Goal: Task Accomplishment & Management: Use online tool/utility

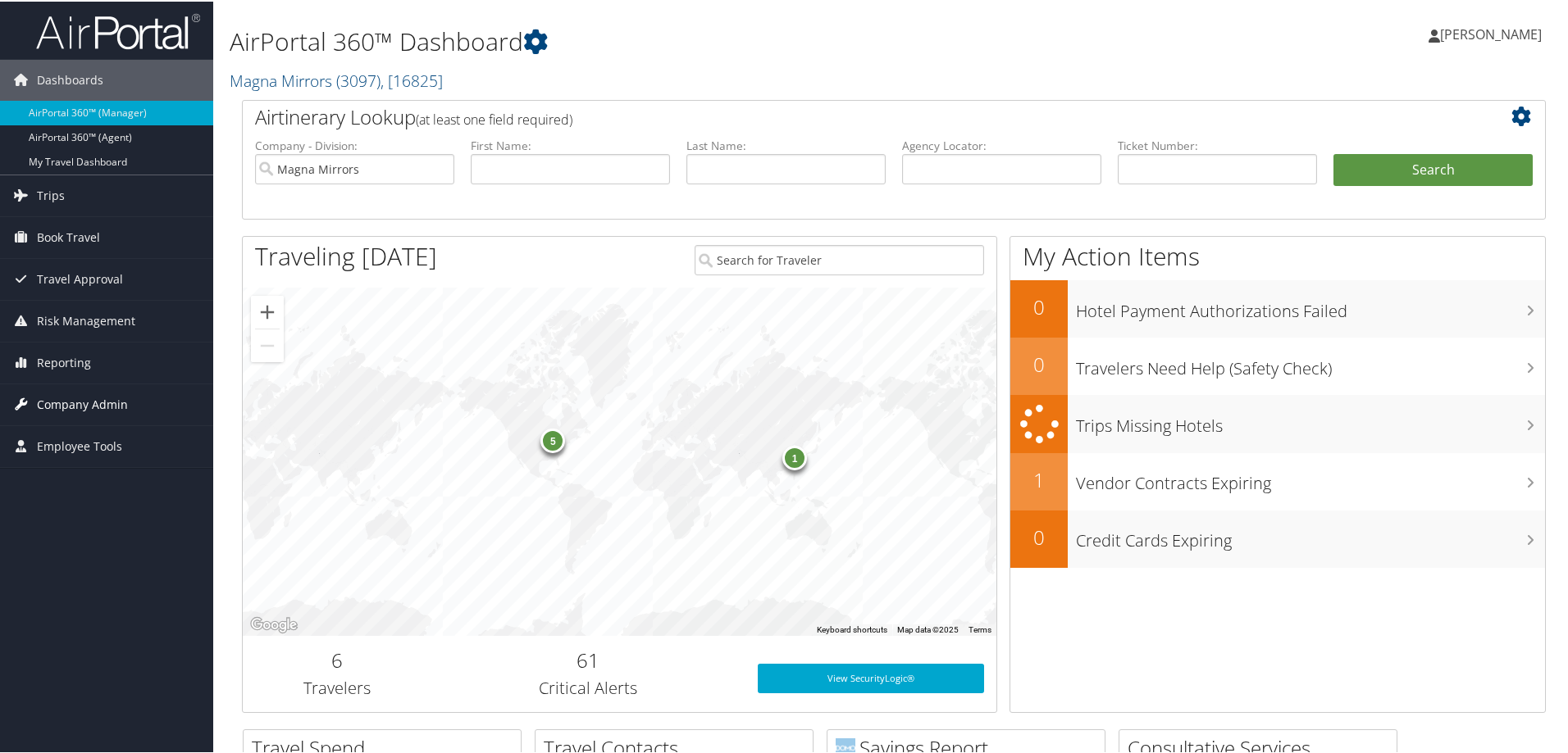
click at [85, 406] on span "Company Admin" at bounding box center [83, 403] width 91 height 41
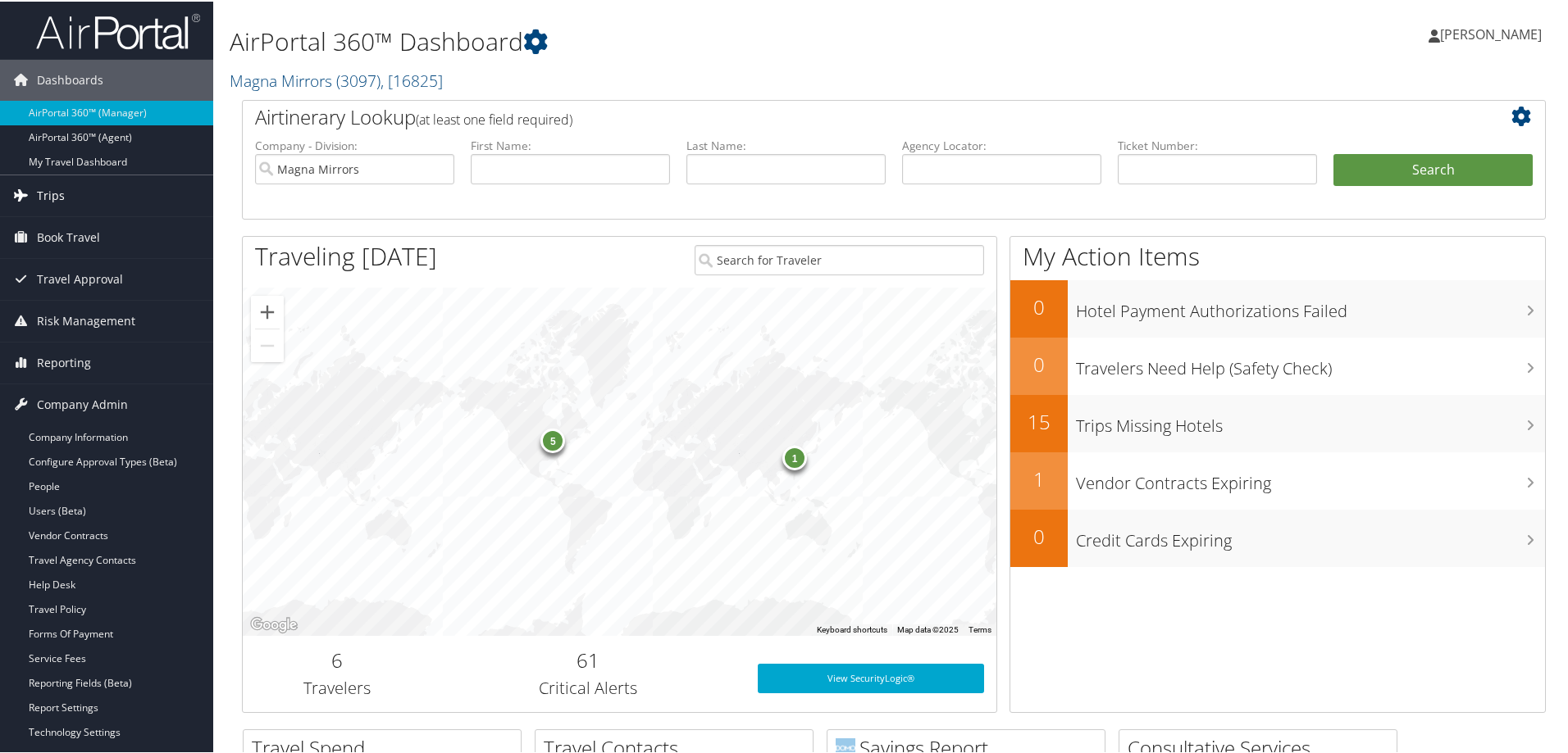
click at [87, 193] on link "Trips" at bounding box center [106, 194] width 213 height 41
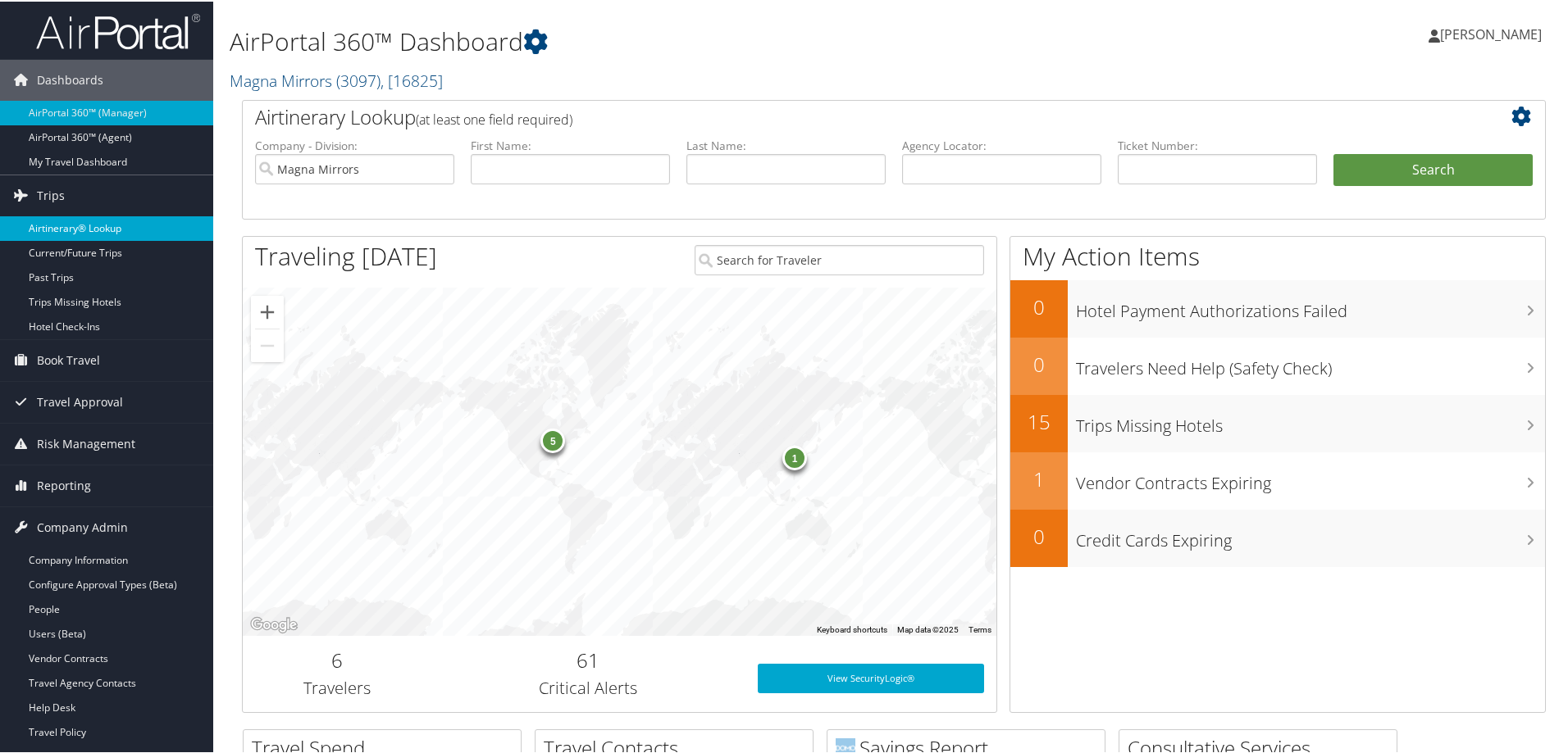
click at [89, 223] on link "Airtinerary® Lookup" at bounding box center [106, 226] width 213 height 25
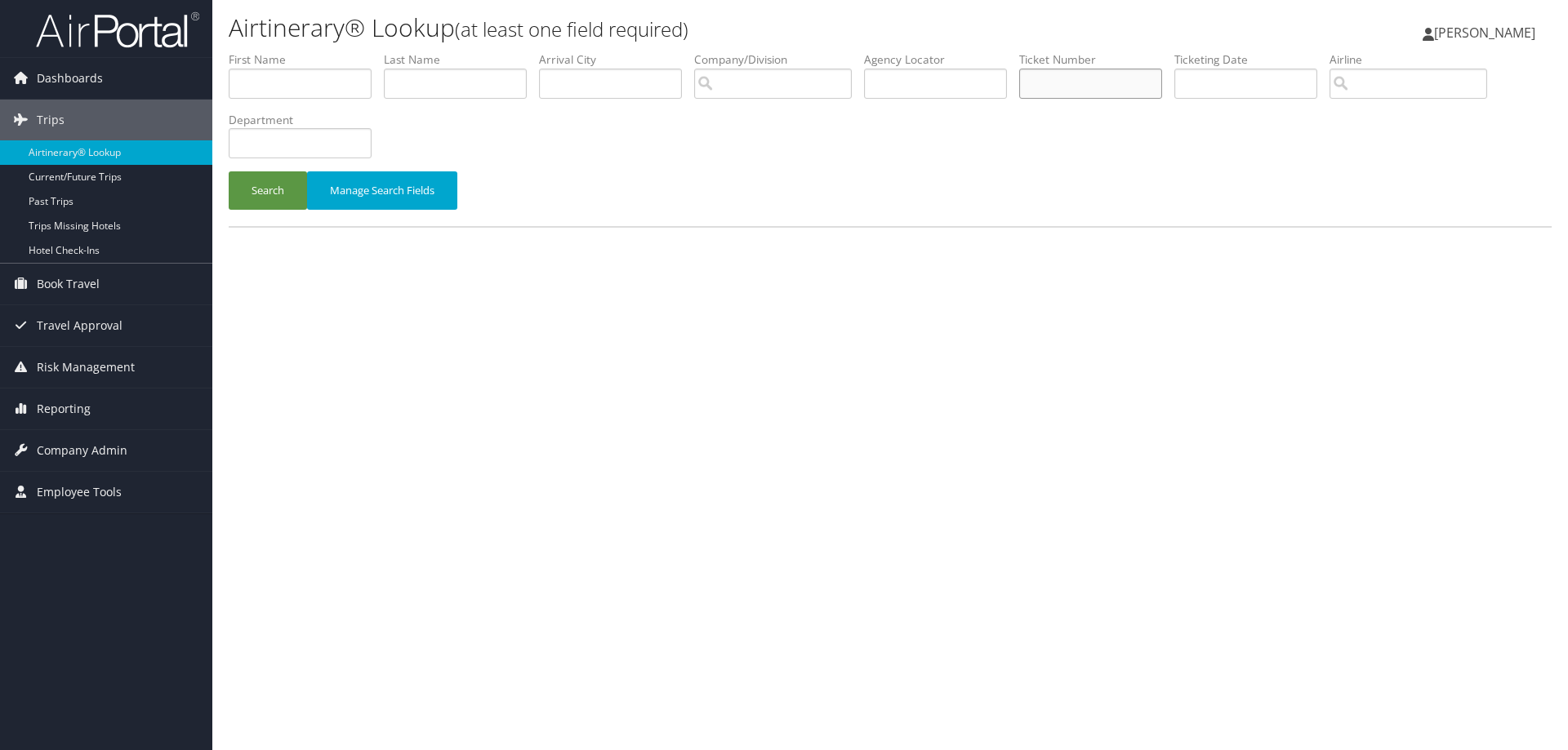
click at [1055, 70] on input "text" at bounding box center [1091, 83] width 143 height 30
paste input "0017309389996"
click at [249, 203] on button "Search" at bounding box center [267, 190] width 79 height 38
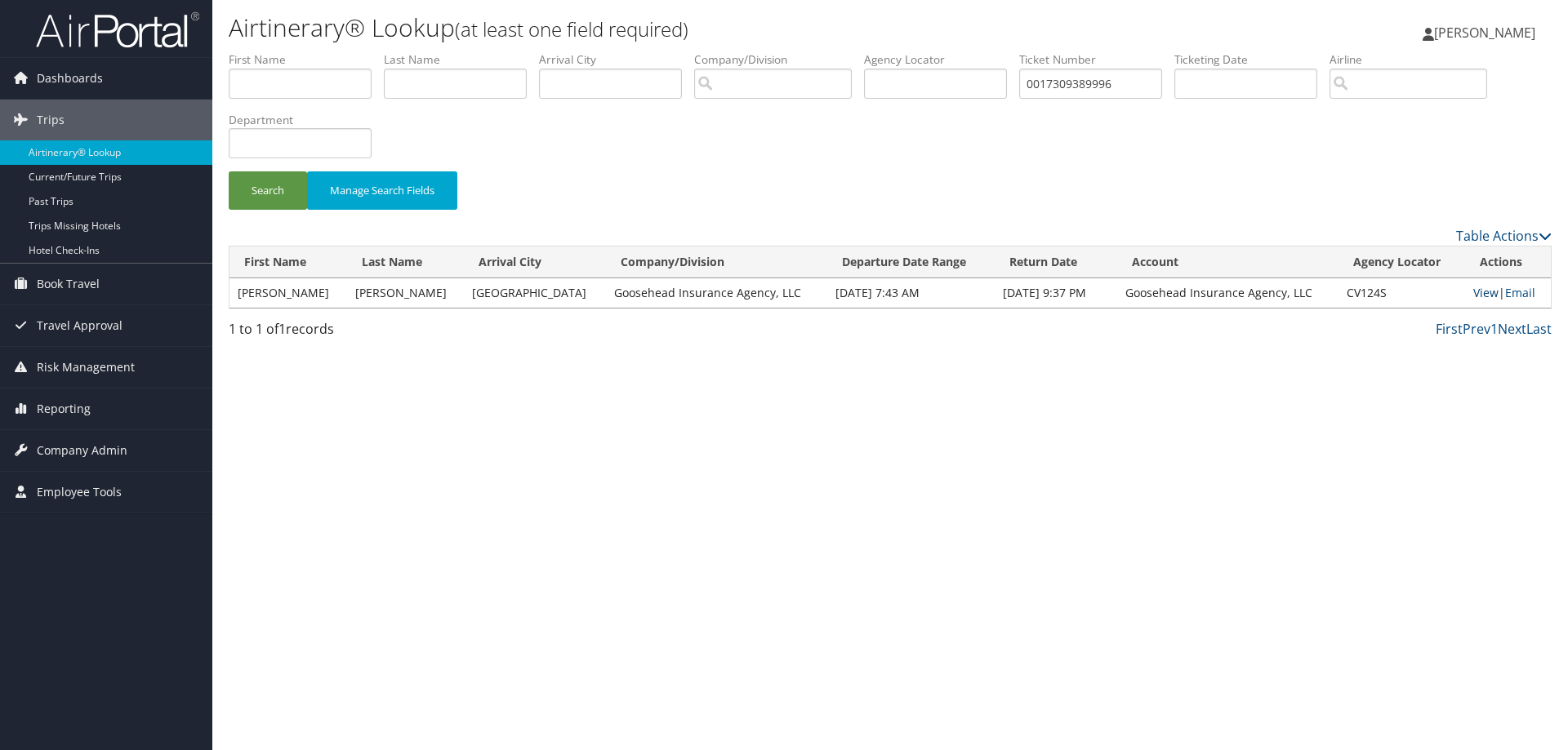
click at [1477, 290] on link "View" at bounding box center [1486, 293] width 25 height 15
drag, startPoint x: 1144, startPoint y: 83, endPoint x: 854, endPoint y: 66, distance: 290.5
click at [854, 52] on ul "First Name Last Name Departure City Arrival City Company/Division Airport/City …" at bounding box center [890, 52] width 1323 height 0
paste input "10694757"
click at [255, 183] on button "Search" at bounding box center [267, 190] width 79 height 38
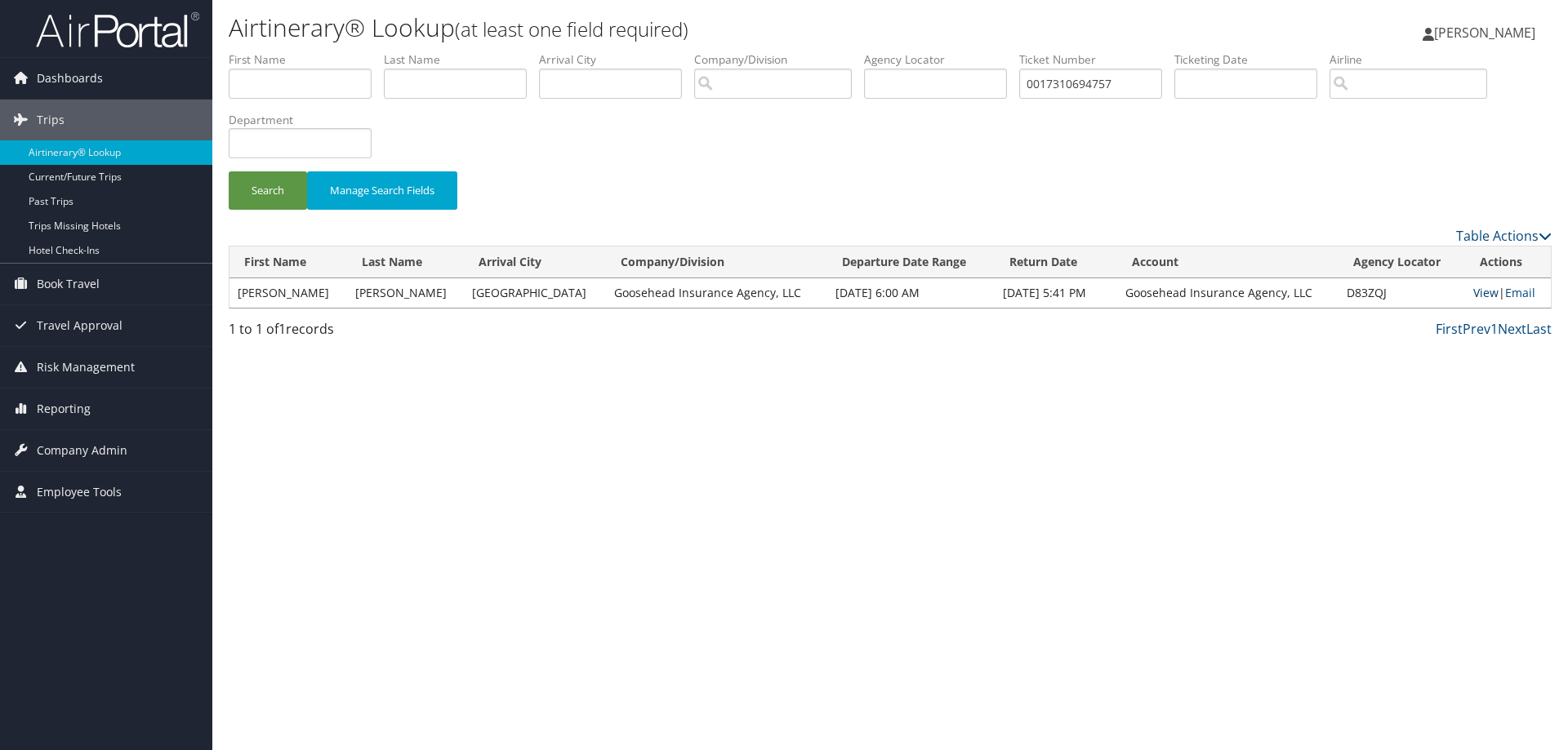
click at [1478, 288] on link "View" at bounding box center [1486, 293] width 25 height 15
drag, startPoint x: 1129, startPoint y: 86, endPoint x: 961, endPoint y: 85, distance: 168.0
click at [962, 52] on ul "First Name Last Name Departure City Arrival City Company/Division Airport/City …" at bounding box center [890, 52] width 1323 height 0
paste input "09294780"
click at [279, 191] on button "Search" at bounding box center [267, 190] width 79 height 38
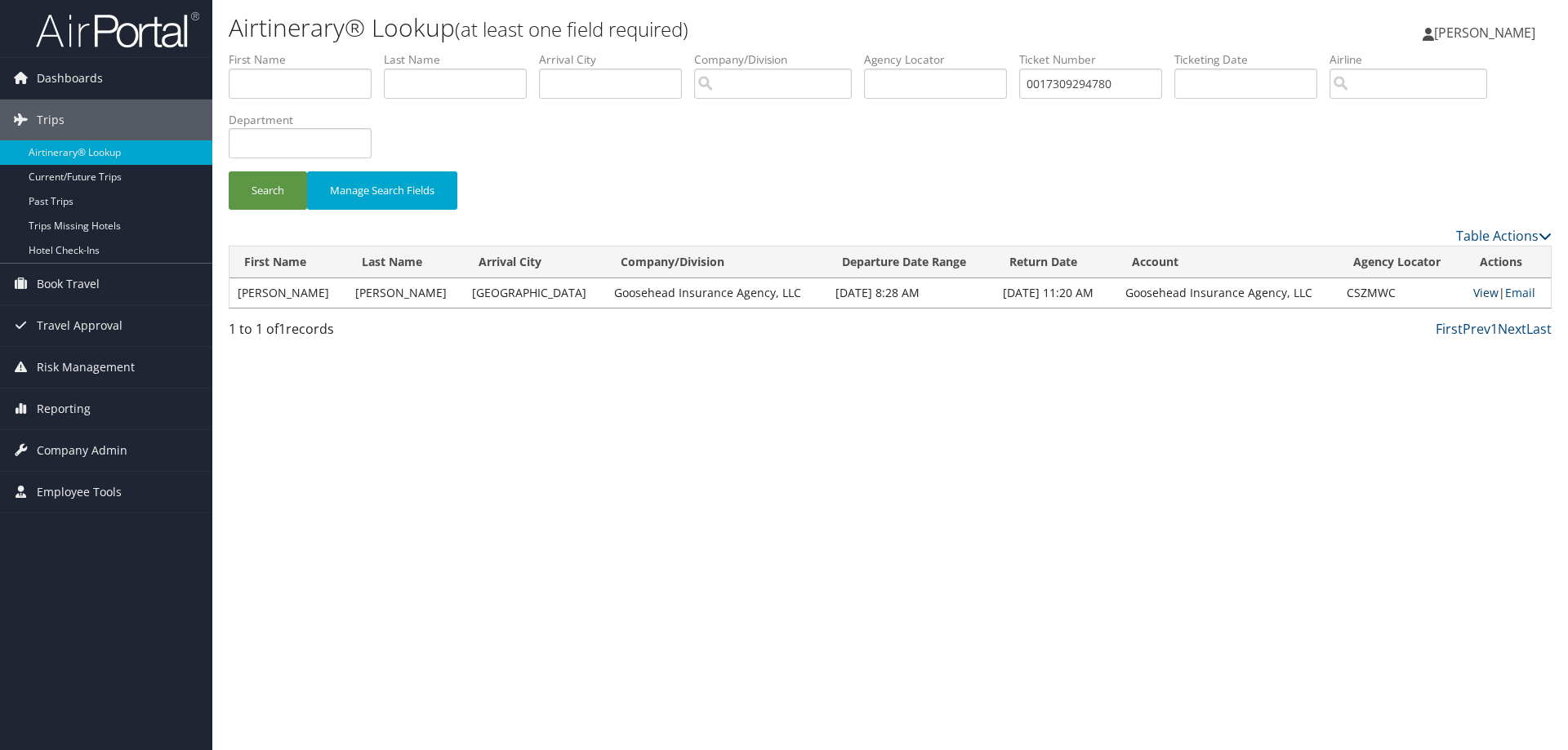
click at [1479, 289] on link "View" at bounding box center [1486, 293] width 25 height 15
drag, startPoint x: 1133, startPoint y: 88, endPoint x: 971, endPoint y: 84, distance: 162.0
click at [974, 52] on ul "First Name Last Name Departure City Arrival City Company/Division Airport/City …" at bounding box center [890, 52] width 1323 height 0
paste input "567773"
type input "0017309567773"
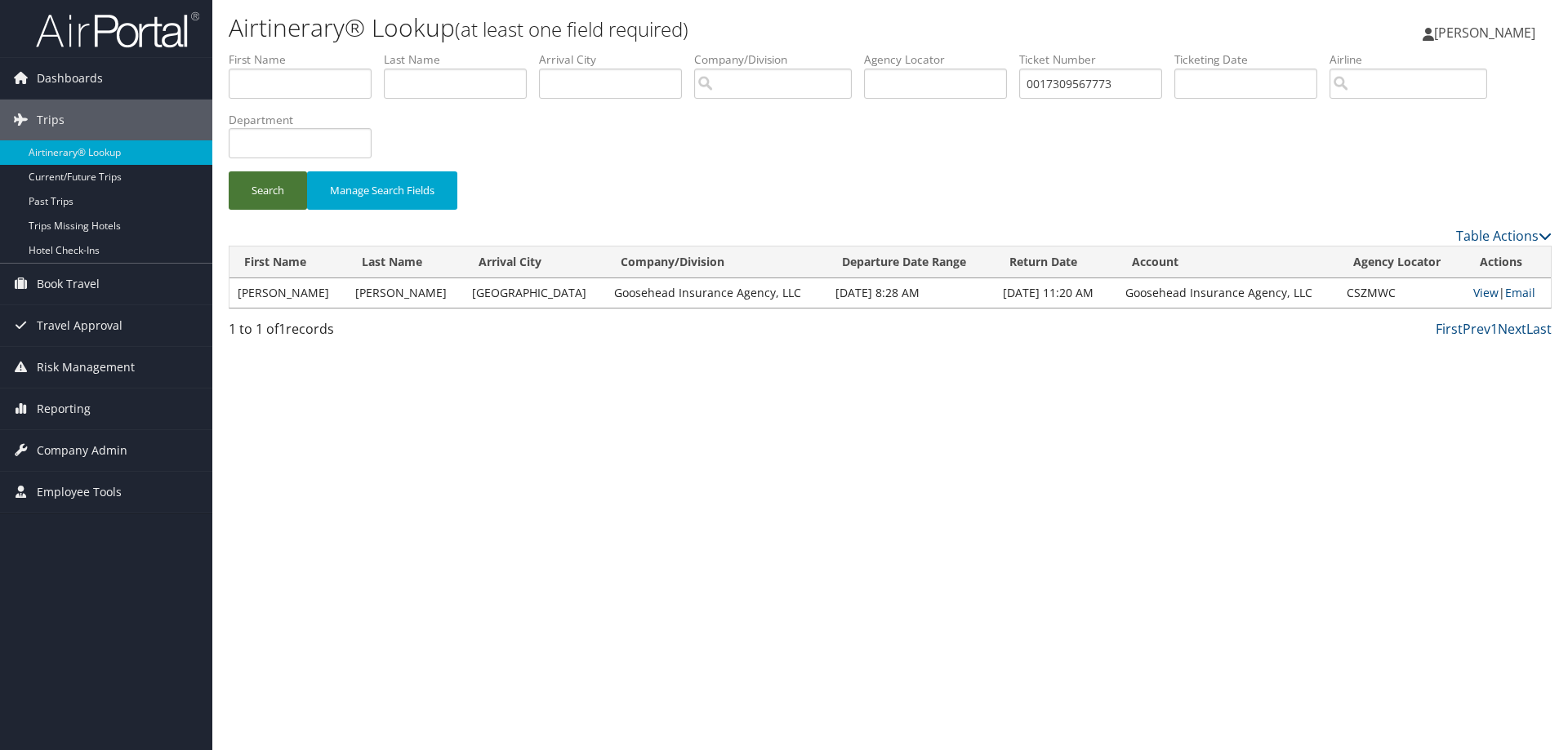
click at [276, 192] on button "Search" at bounding box center [267, 190] width 79 height 38
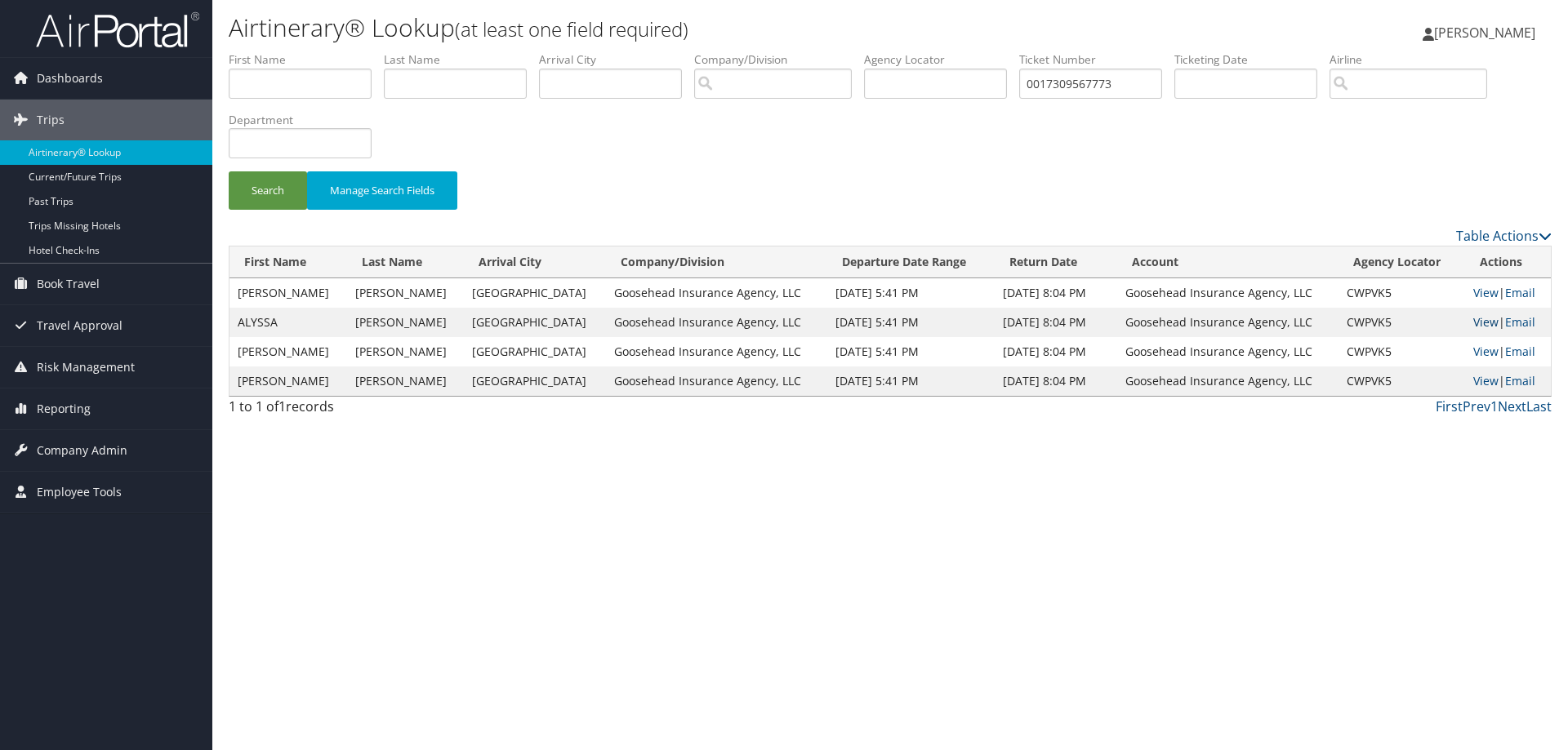
click at [1474, 317] on link "View" at bounding box center [1486, 322] width 25 height 15
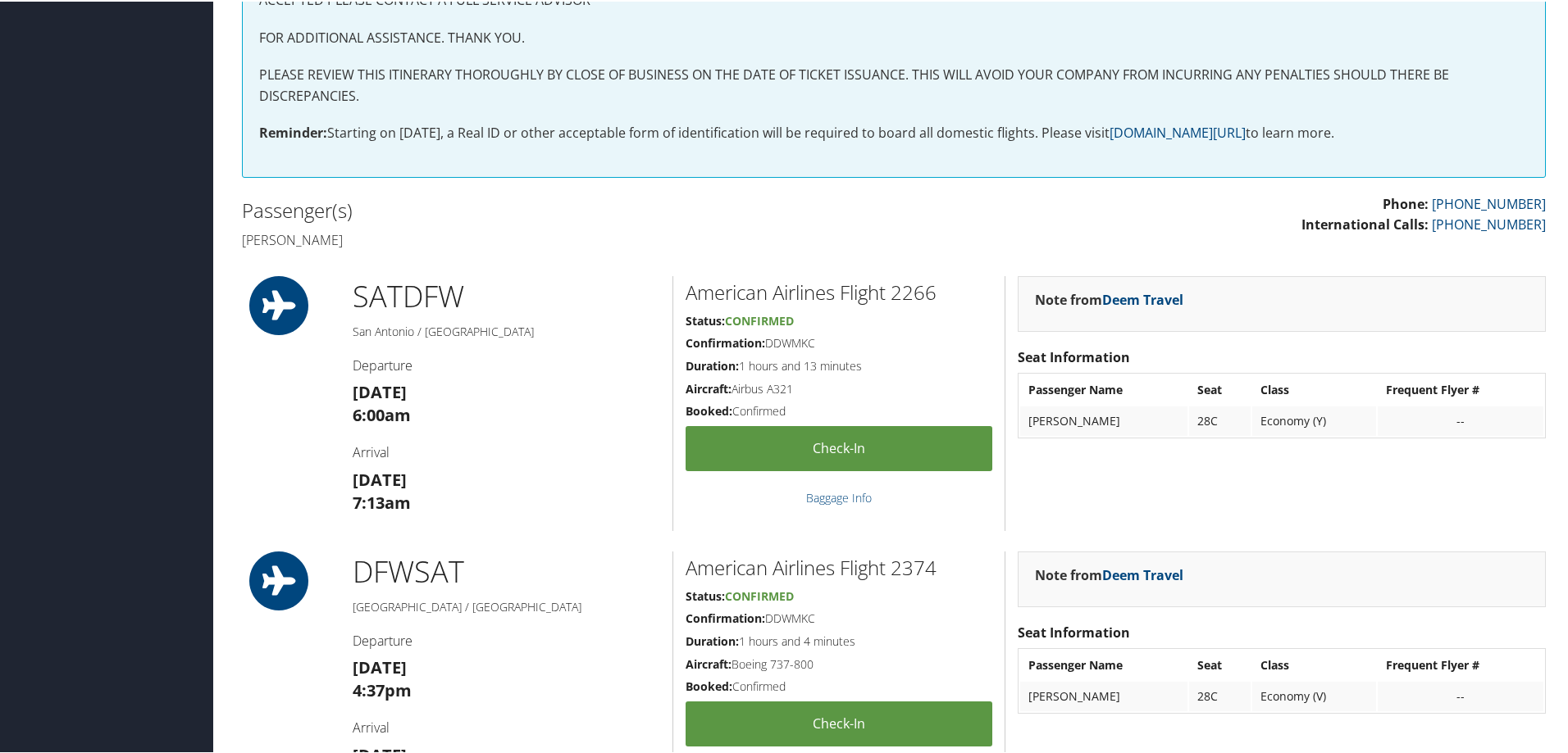
scroll to position [492, 0]
